Goal: Transaction & Acquisition: Purchase product/service

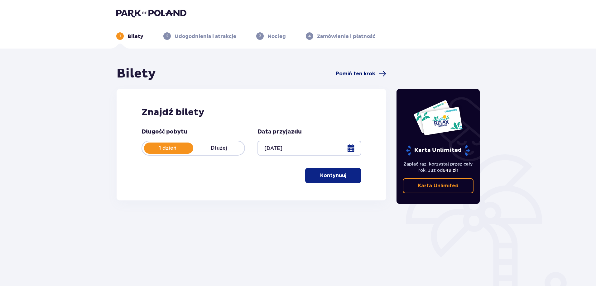
click at [359, 73] on span "Pomiń ten krok" at bounding box center [354, 73] width 39 height 7
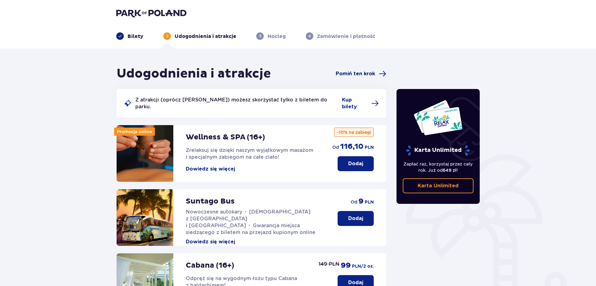
click at [361, 74] on span "Pomiń ten krok" at bounding box center [354, 73] width 39 height 7
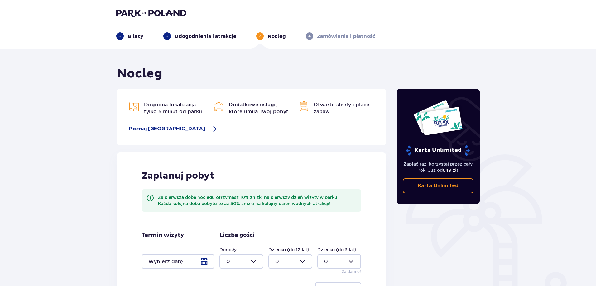
click at [127, 37] on p "Bilety" at bounding box center [135, 36] width 16 height 7
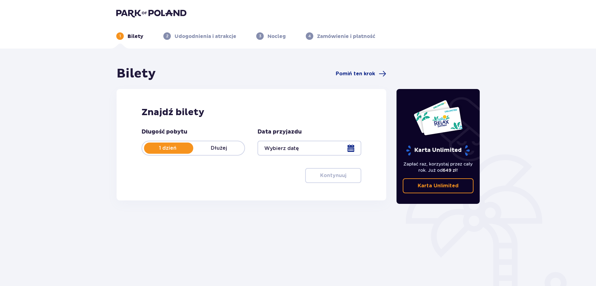
click at [320, 154] on div at bounding box center [308, 148] width 103 height 15
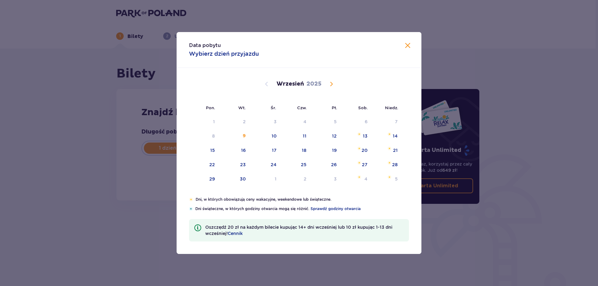
drag, startPoint x: 368, startPoint y: 178, endPoint x: 365, endPoint y: 195, distance: 17.4
click at [368, 177] on div "4" at bounding box center [365, 179] width 3 height 6
click at [356, 178] on div "4" at bounding box center [356, 180] width 31 height 14
type input "[DATE]"
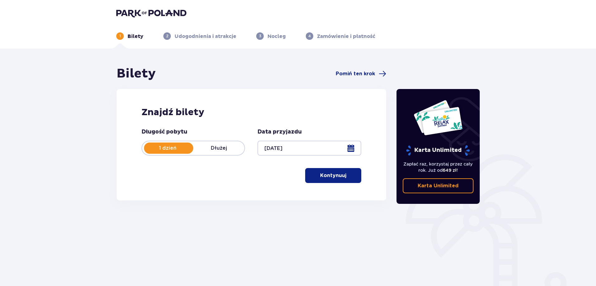
click at [324, 173] on p "Kontynuuj" at bounding box center [333, 175] width 26 height 7
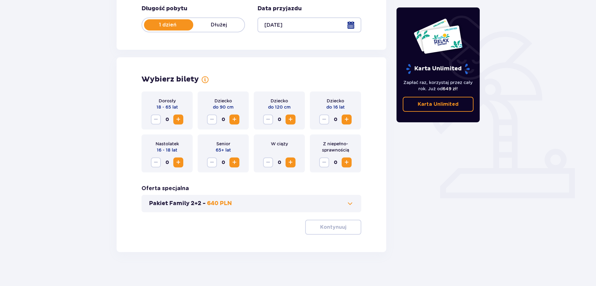
scroll to position [127, 0]
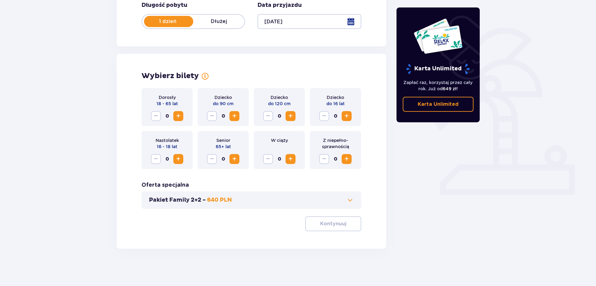
click at [178, 114] on span "Increase" at bounding box center [177, 115] width 7 height 7
click at [293, 118] on span "Increase" at bounding box center [290, 115] width 7 height 7
click at [349, 119] on span "Increase" at bounding box center [346, 115] width 7 height 7
click at [352, 201] on span at bounding box center [349, 200] width 7 height 7
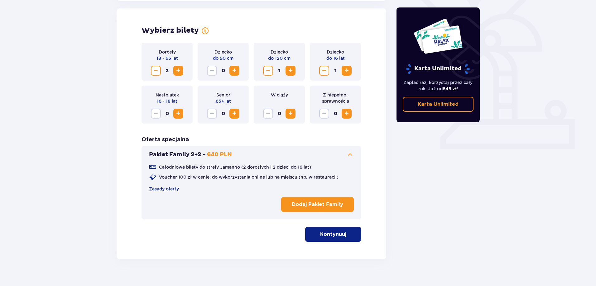
scroll to position [173, 0]
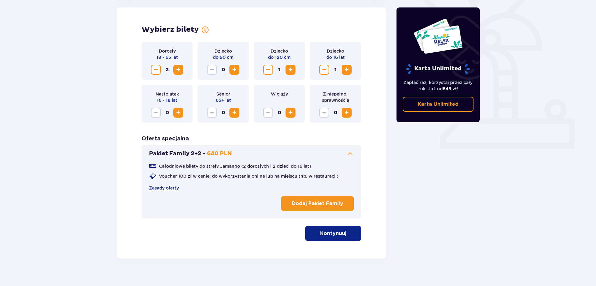
click at [267, 69] on span "Decrease" at bounding box center [267, 69] width 7 height 7
click at [348, 69] on span "Increase" at bounding box center [346, 69] width 7 height 7
click at [352, 150] on span at bounding box center [349, 153] width 7 height 7
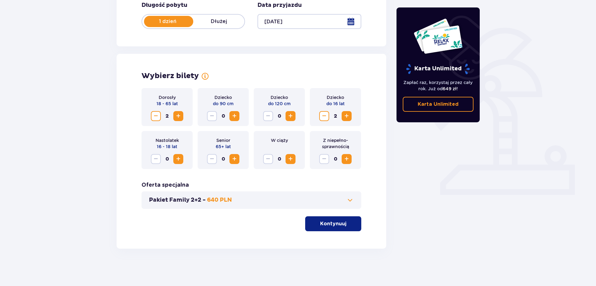
click at [290, 118] on span "Increase" at bounding box center [290, 115] width 7 height 7
click at [328, 117] on button "Decrease" at bounding box center [324, 116] width 10 height 10
click at [351, 223] on button "Kontynuuj" at bounding box center [333, 223] width 56 height 15
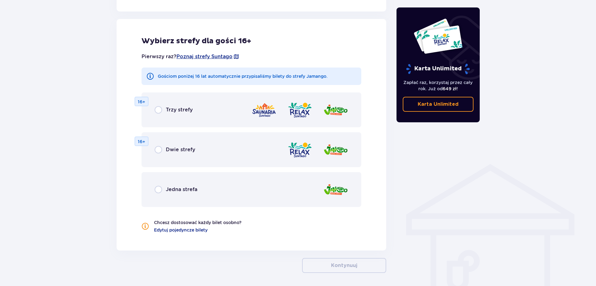
scroll to position [346, 0]
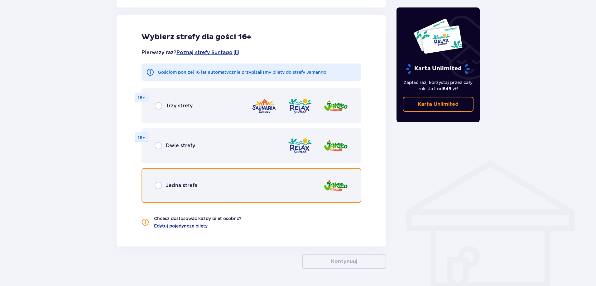
click at [155, 188] on input "radio" at bounding box center [157, 185] width 7 height 7
radio input "true"
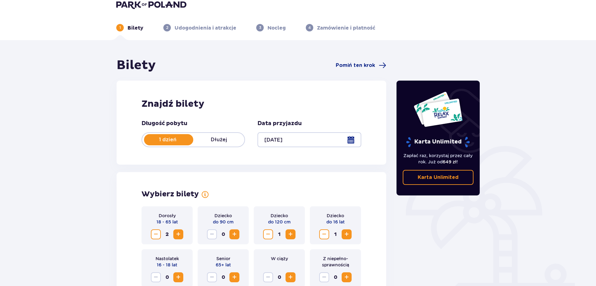
scroll to position [0, 0]
